Goal: Task Accomplishment & Management: Use online tool/utility

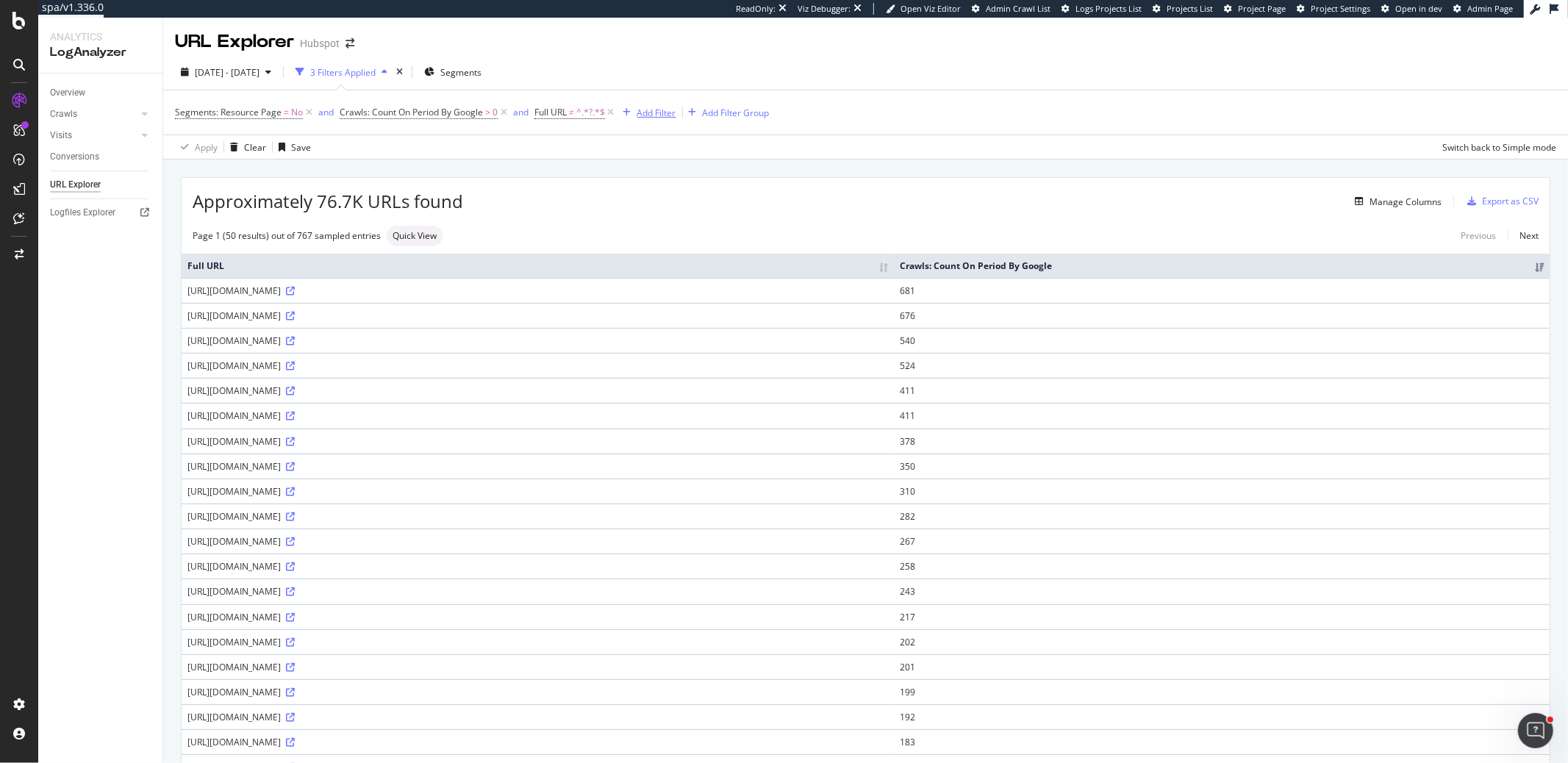
click at [655, 110] on div "Add Filter" at bounding box center [656, 112] width 39 height 12
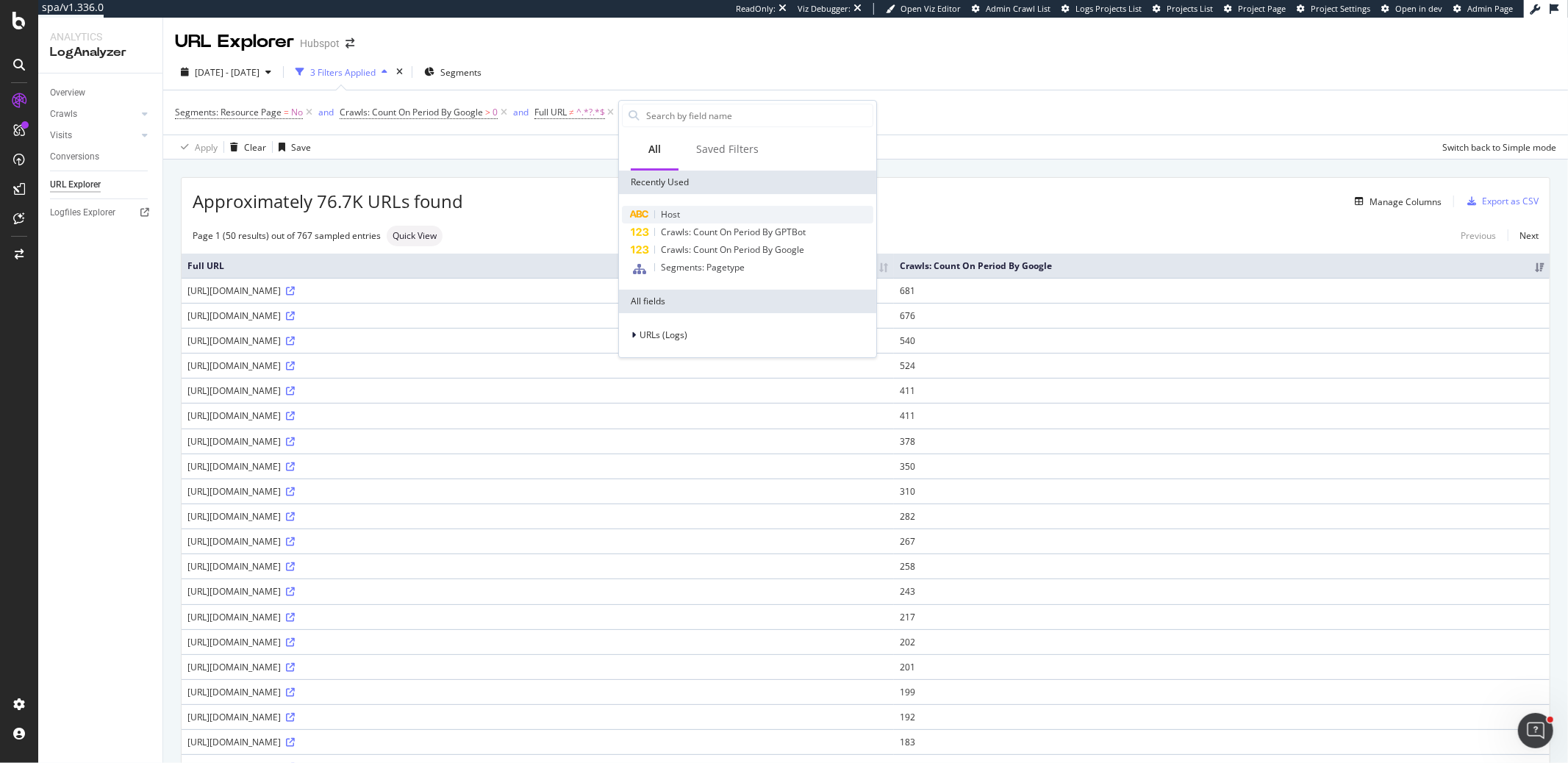
click at [682, 214] on div "Host" at bounding box center [747, 215] width 251 height 18
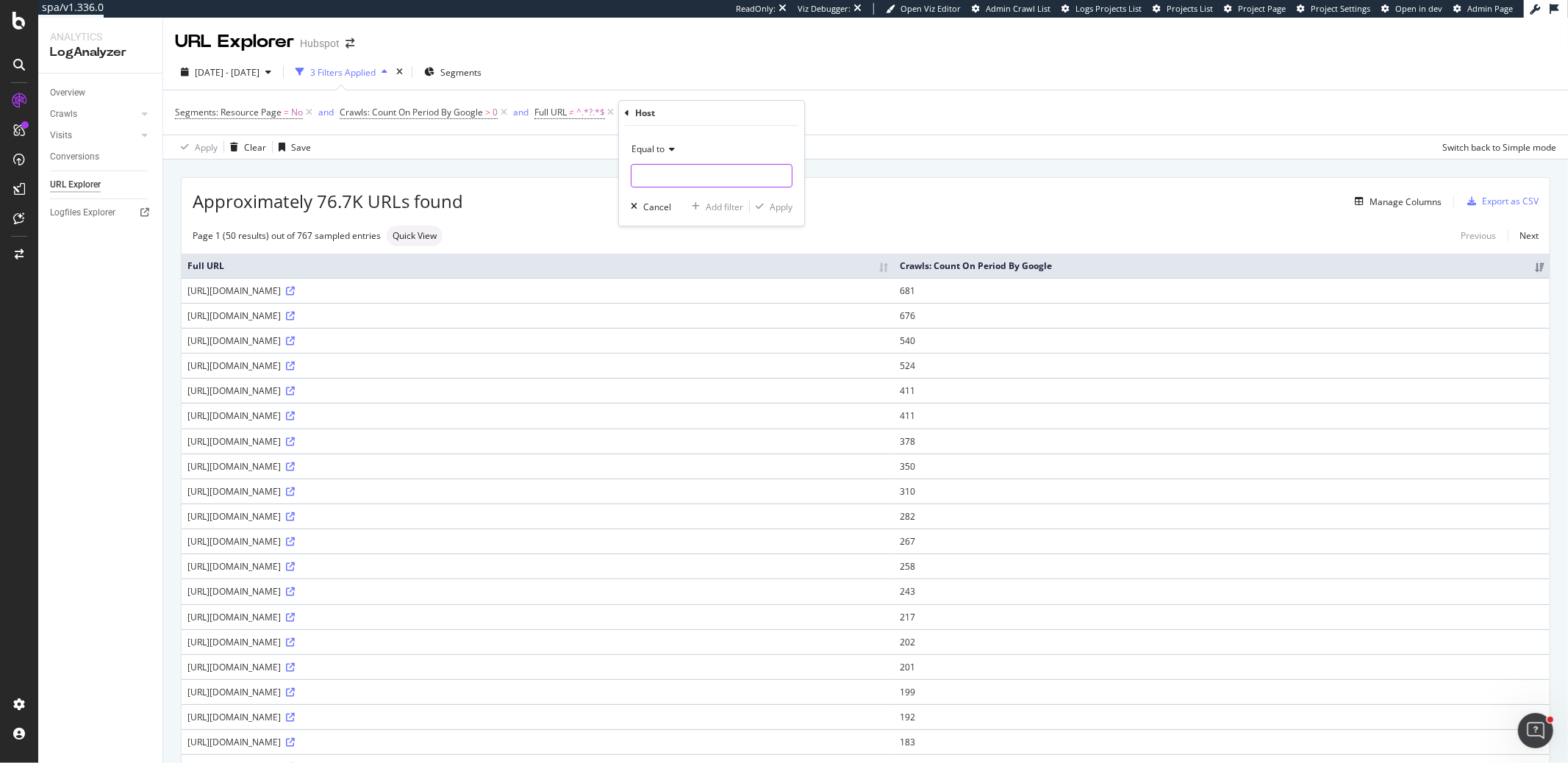
click at [668, 170] on input "text" at bounding box center [711, 175] width 160 height 23
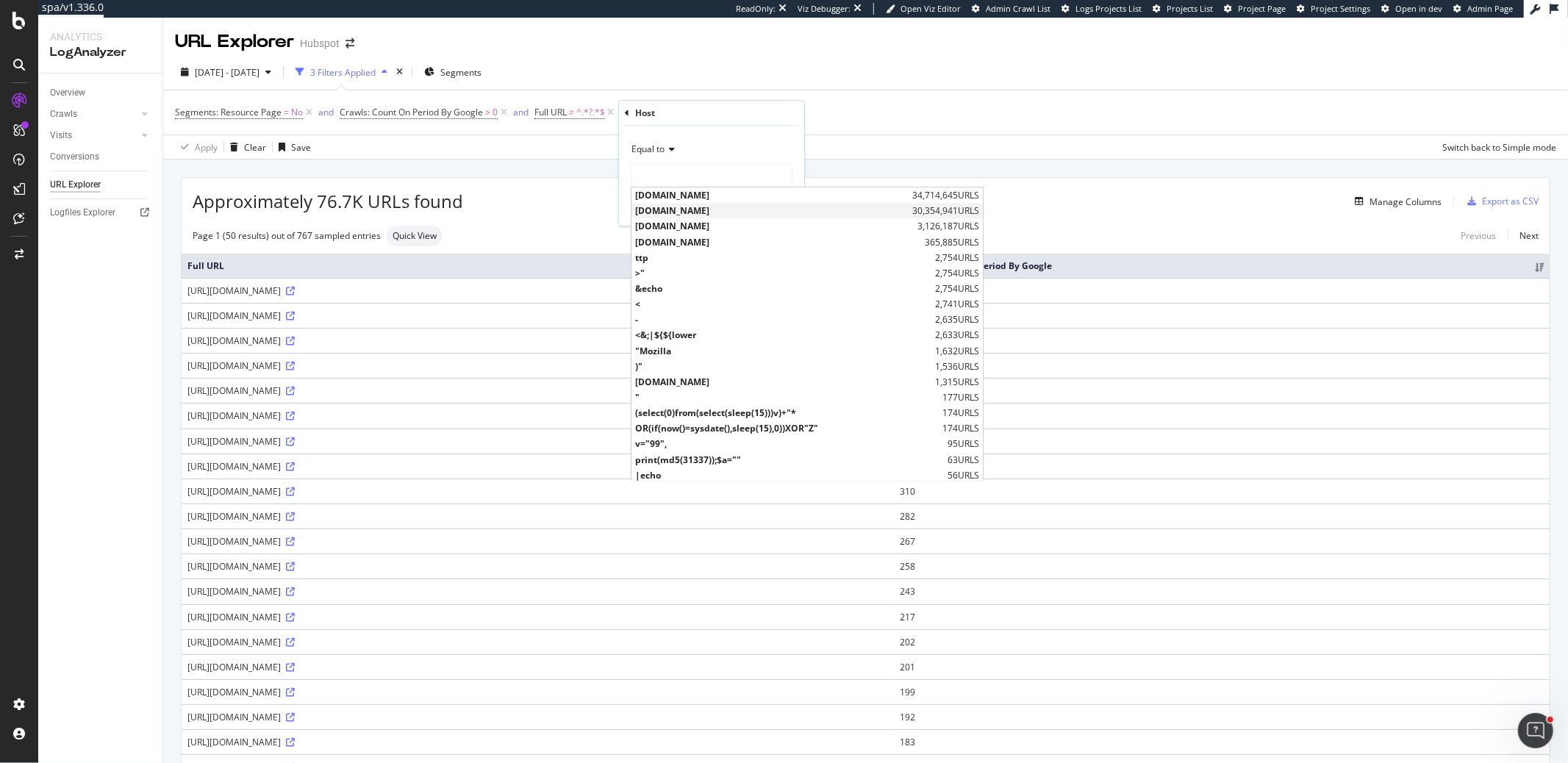
click at [661, 207] on span "[DOMAIN_NAME]" at bounding box center [772, 210] width 273 height 12
type input "[DOMAIN_NAME]"
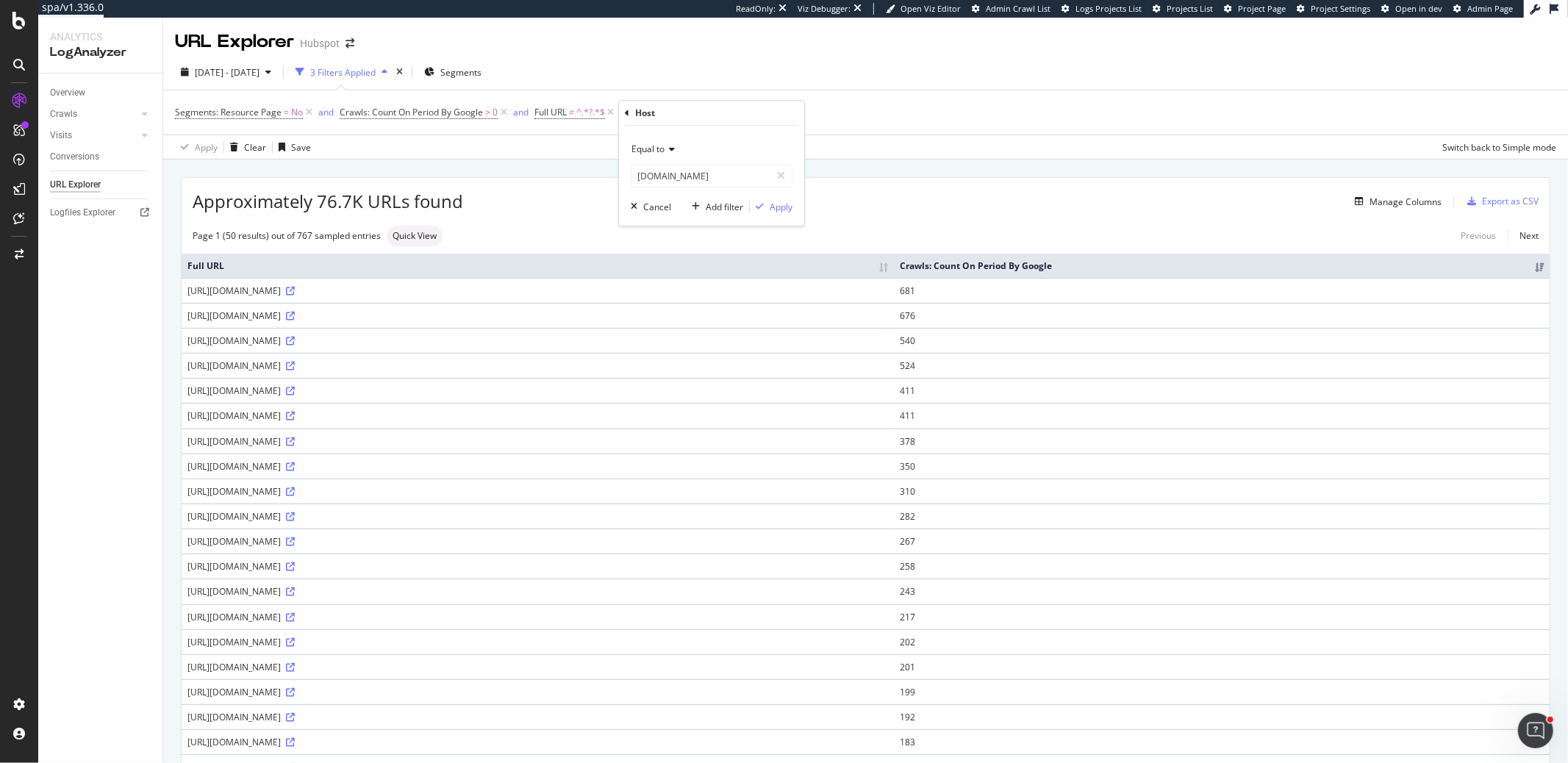
click at [793, 211] on div "Equal to [DOMAIN_NAME] [DOMAIN_NAME] Cancel Add filter Apply" at bounding box center [711, 175] width 185 height 100
click at [783, 207] on div "Apply" at bounding box center [781, 206] width 23 height 12
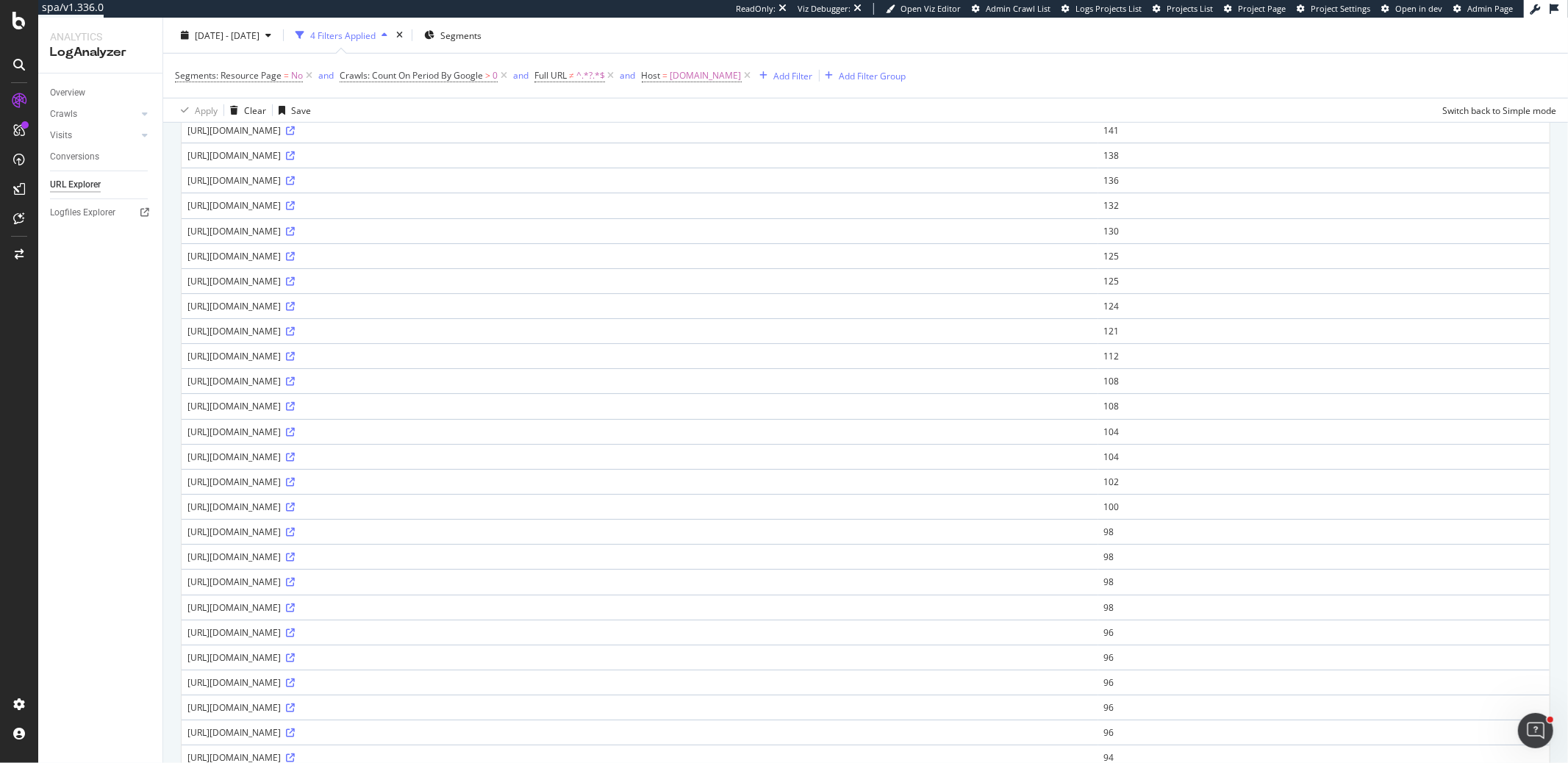
scroll to position [820, 0]
